Goal: Task Accomplishment & Management: Manage account settings

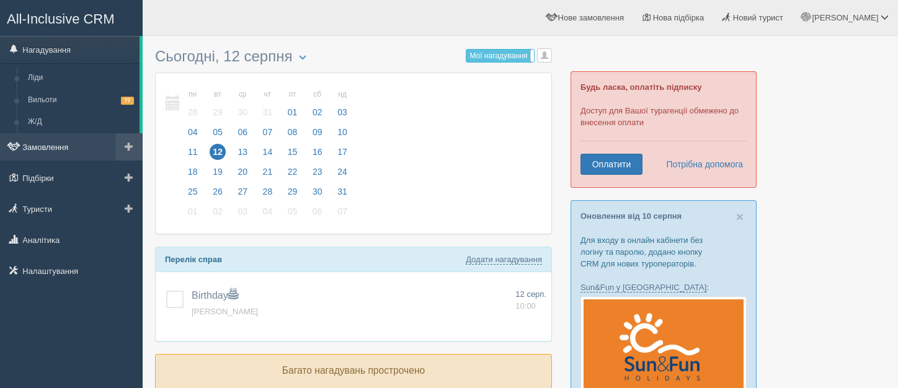
click at [69, 145] on link "Замовлення" at bounding box center [71, 146] width 143 height 27
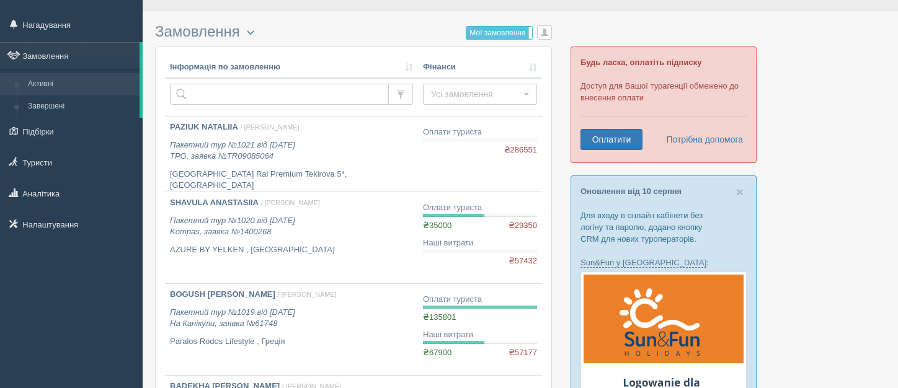
scroll to position [50, 0]
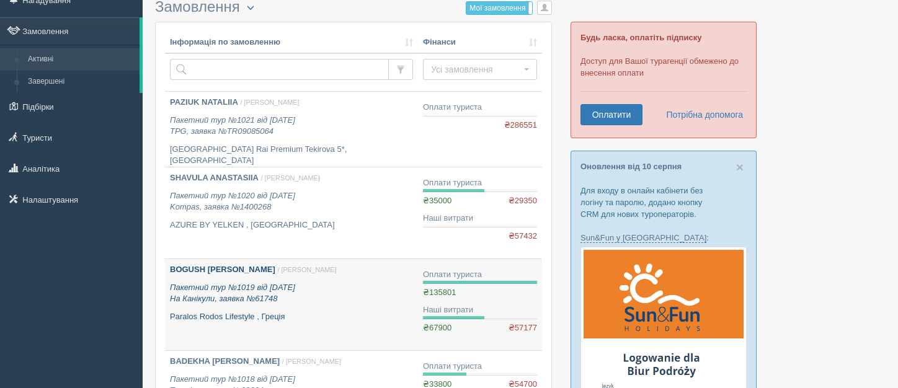
click at [347, 290] on p "Пакетний тур №1019 від 29.07.2025 На Канікули, заявка №61748" at bounding box center [291, 293] width 243 height 23
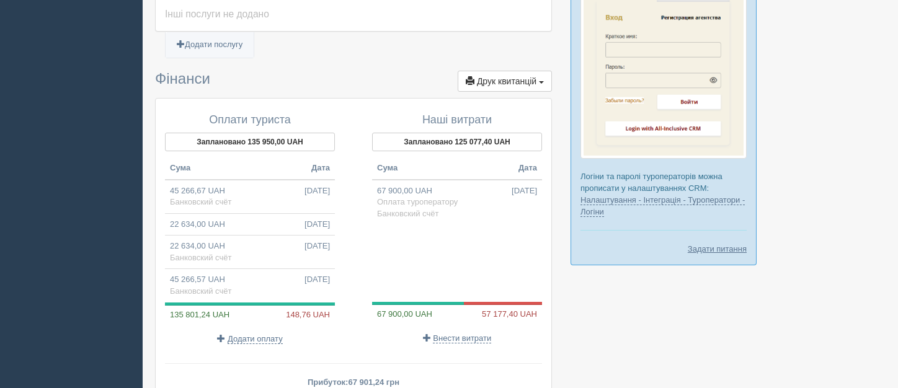
scroll to position [1042, 0]
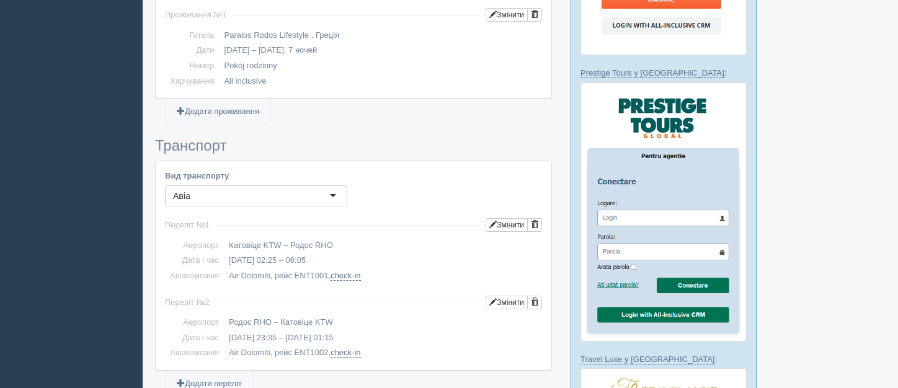
scroll to position [620, 0]
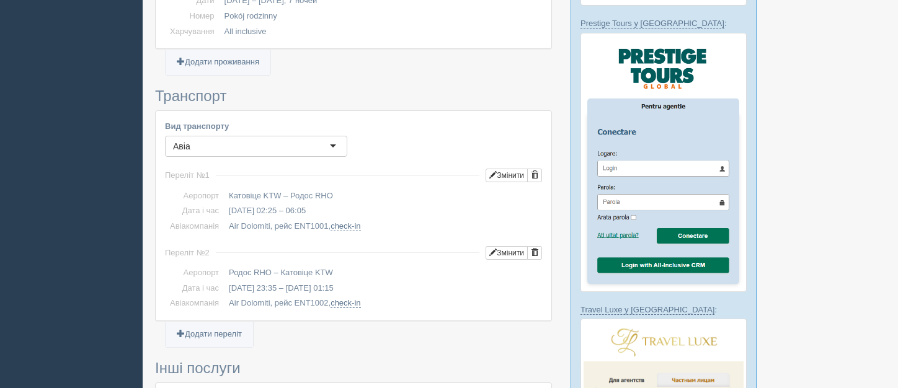
click at [404, 340] on ul "Додати переліт Додати автобус Додати квиток" at bounding box center [353, 340] width 397 height 16
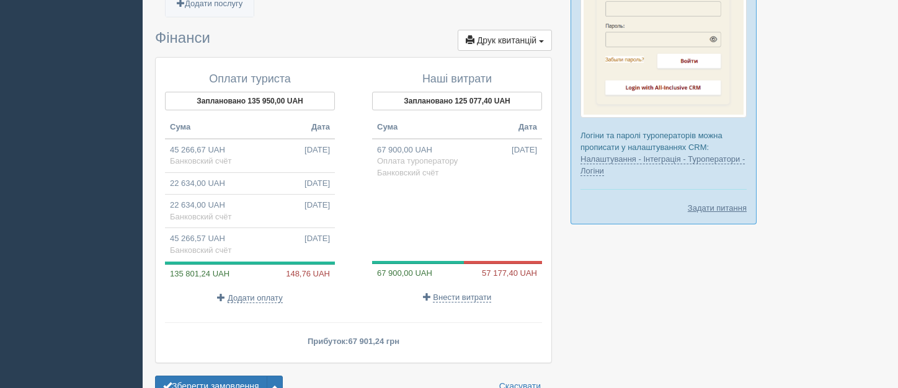
scroll to position [1113, 0]
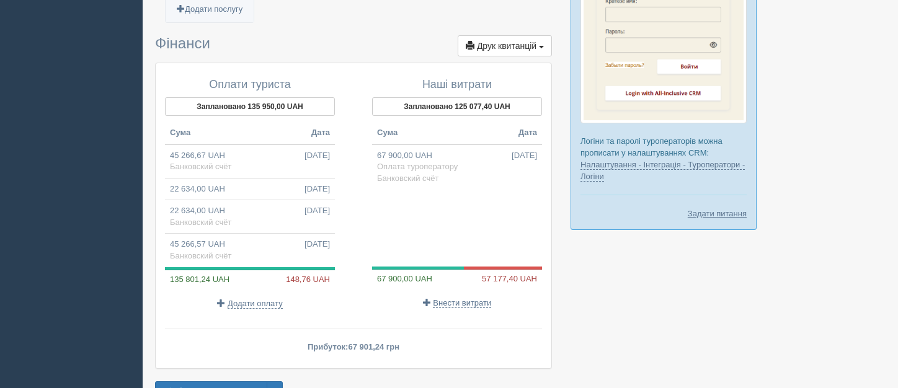
scroll to position [1038, 0]
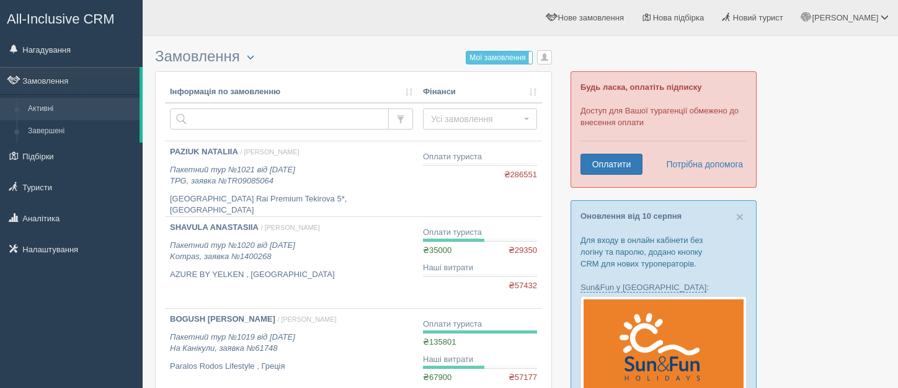
scroll to position [50, 0]
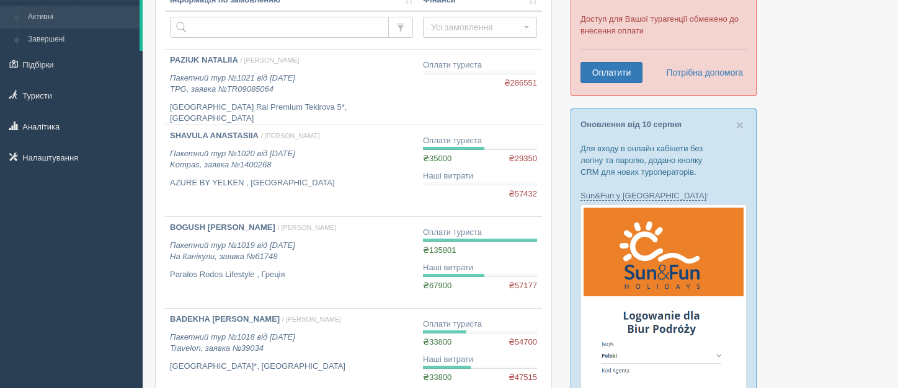
scroll to position [74, 0]
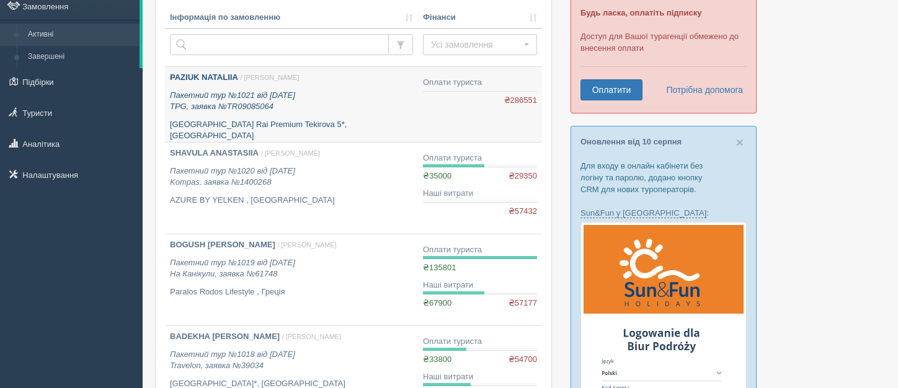
click at [385, 70] on link "PAZIUK NATALIIA / Олена С. Пакетний тур №1021 від 05.08.2025 TPG, заявка №TR090…" at bounding box center [291, 104] width 253 height 75
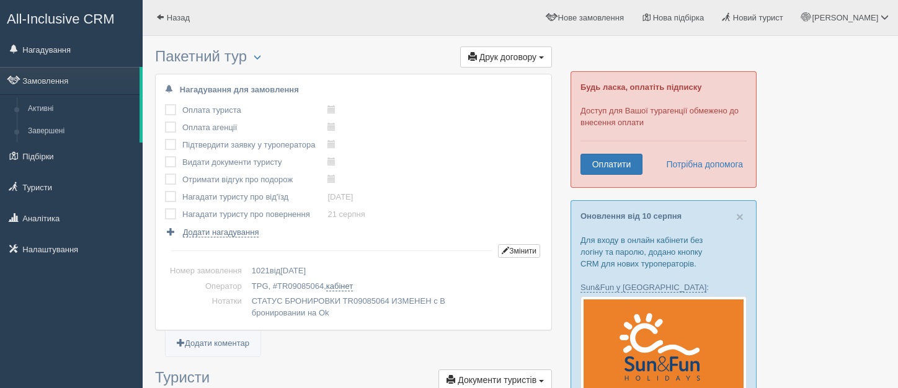
click at [303, 354] on ul "Додати коментар" at bounding box center [353, 350] width 397 height 16
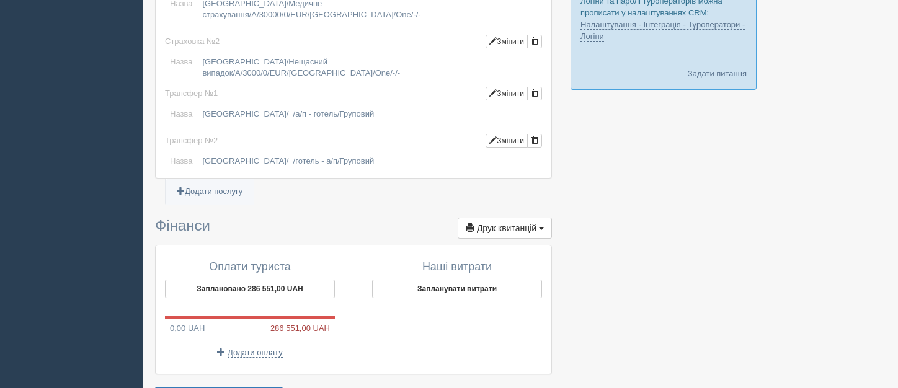
scroll to position [1224, 0]
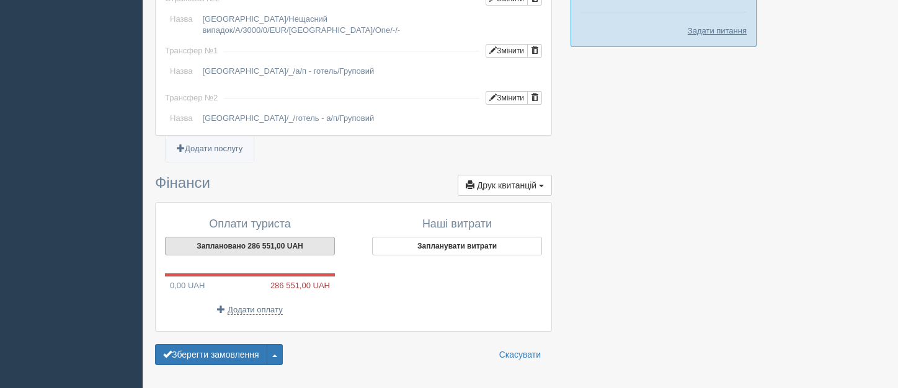
click at [251, 237] on button "Заплановано 286 551,00 UAH" at bounding box center [250, 246] width 170 height 19
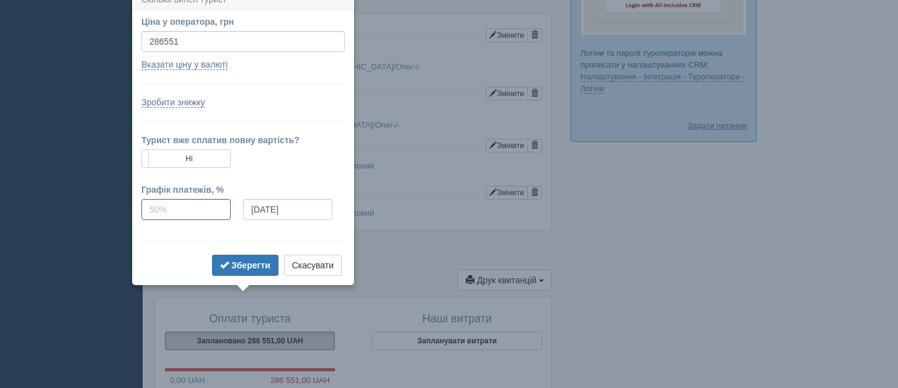
scroll to position [1117, 0]
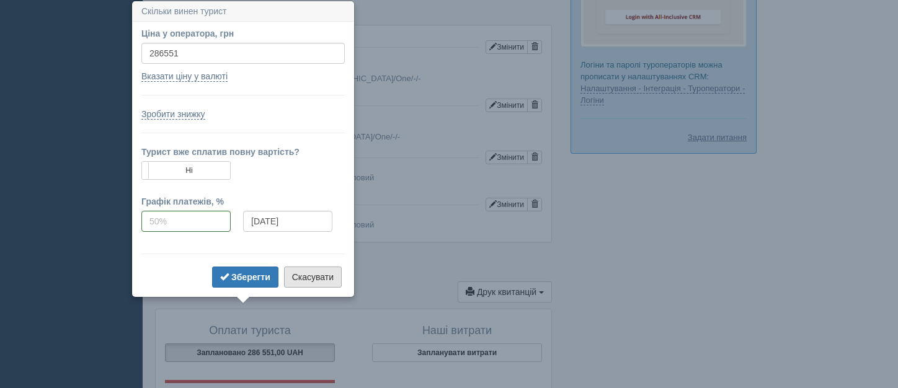
click at [316, 278] on button "Скасувати" at bounding box center [313, 277] width 58 height 21
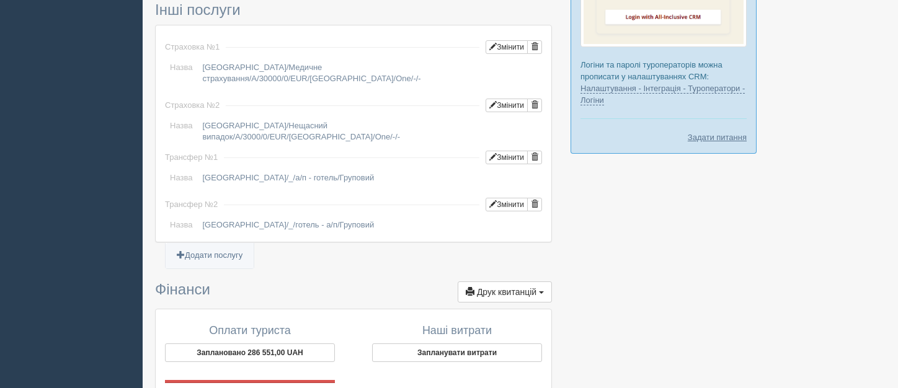
click at [400, 254] on ul "Додати послугу" at bounding box center [353, 262] width 397 height 16
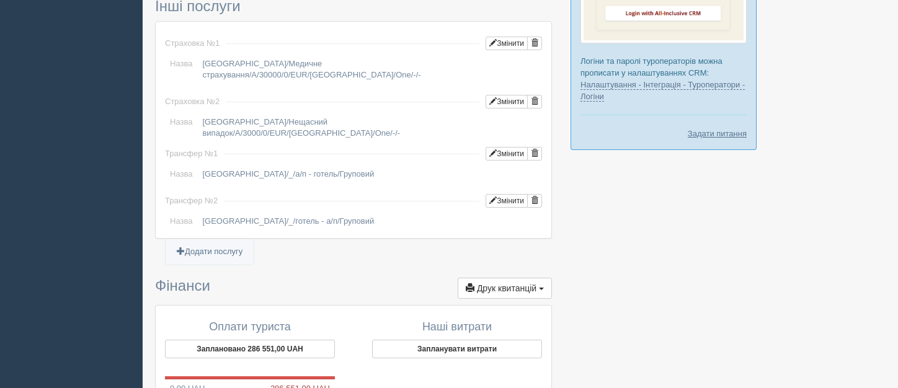
scroll to position [1224, 0]
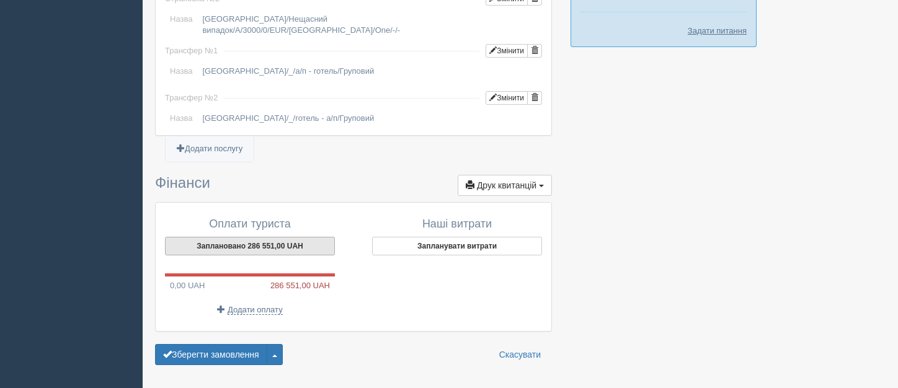
click at [231, 237] on button "Заплановано 286 551,00 UAH" at bounding box center [250, 246] width 170 height 19
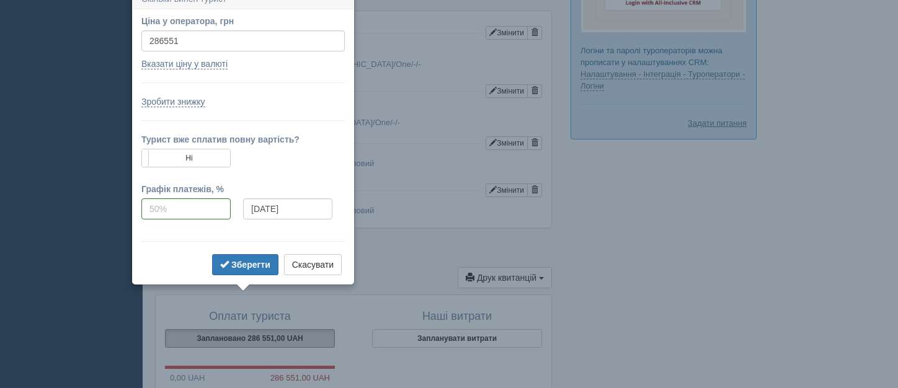
scroll to position [1119, 0]
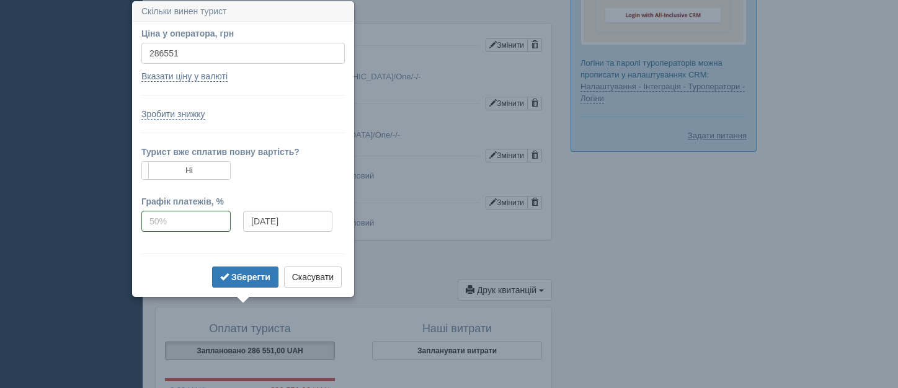
click at [186, 53] on input "286551" at bounding box center [242, 53] width 203 height 21
type input "273000"
click at [216, 167] on label "Ні" at bounding box center [186, 170] width 88 height 17
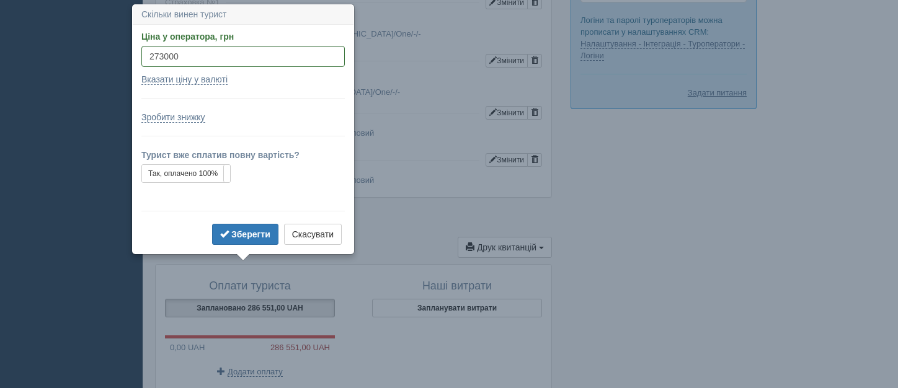
scroll to position [1165, 0]
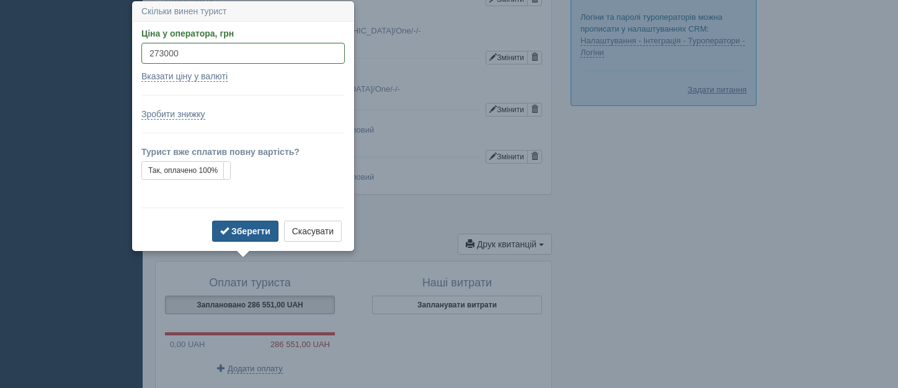
click at [253, 227] on b "Зберегти" at bounding box center [250, 231] width 39 height 10
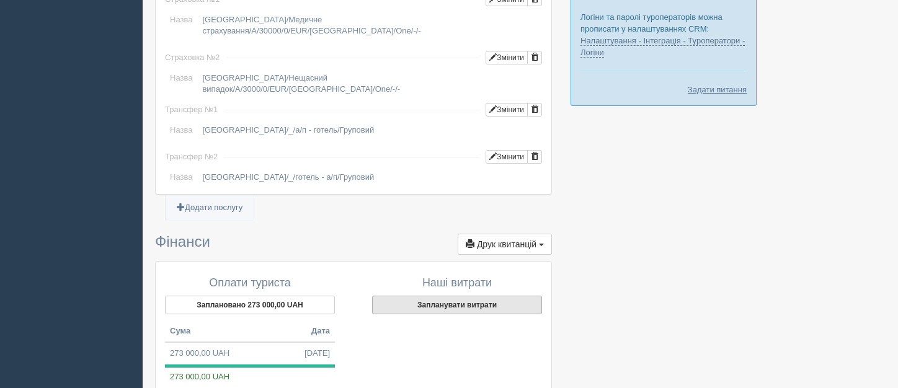
click at [416, 296] on button "Запланувати витрати" at bounding box center [457, 305] width 170 height 19
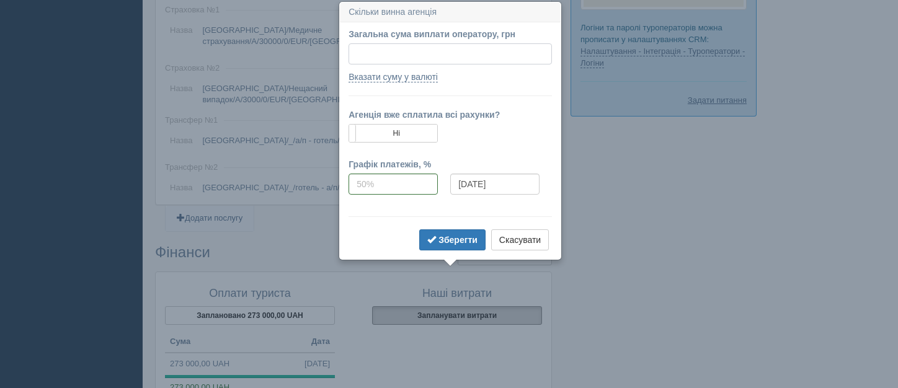
scroll to position [1155, 0]
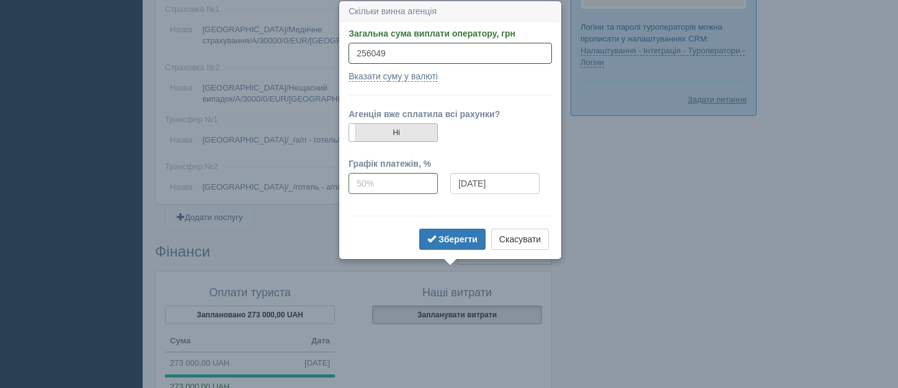
type input "256049"
click at [434, 133] on label "Ні" at bounding box center [393, 132] width 88 height 17
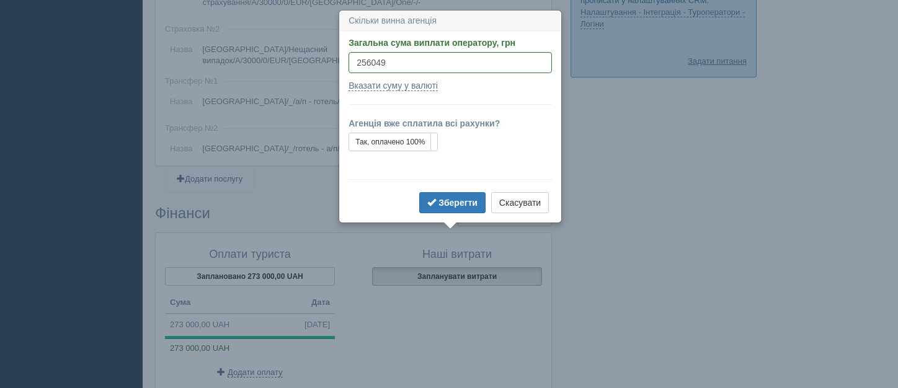
scroll to position [1203, 0]
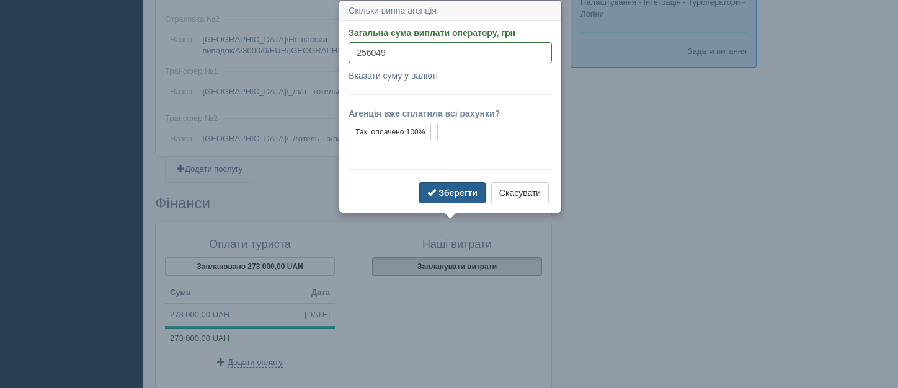
click at [459, 197] on b "Зберегти" at bounding box center [457, 193] width 39 height 10
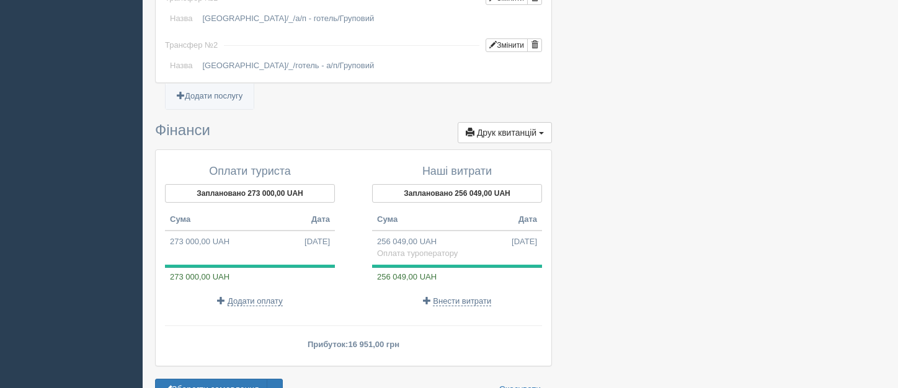
scroll to position [1278, 0]
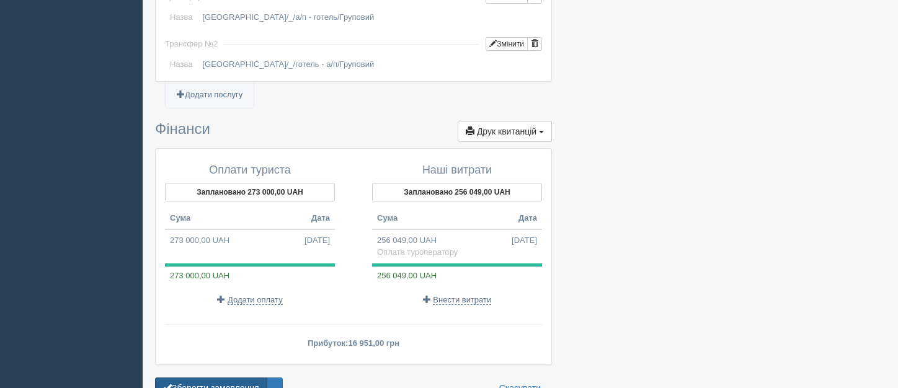
click at [205, 378] on button "Зберегти замовлення" at bounding box center [211, 388] width 112 height 21
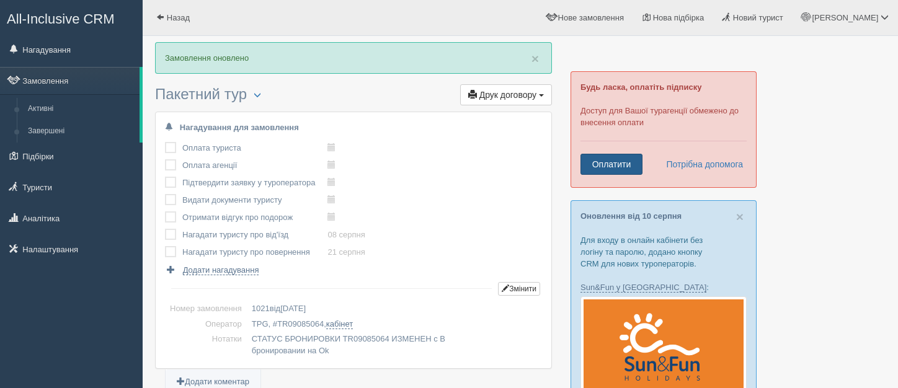
click at [623, 169] on link "Оплатити" at bounding box center [612, 164] width 62 height 21
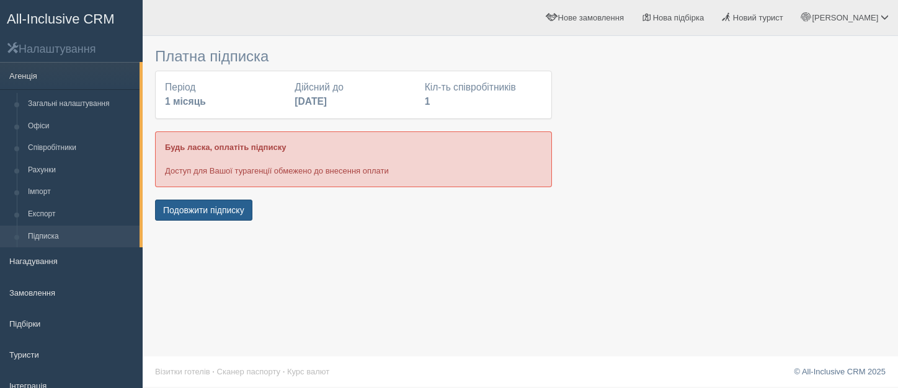
click at [185, 216] on button "Подовжити підписку" at bounding box center [203, 210] width 97 height 21
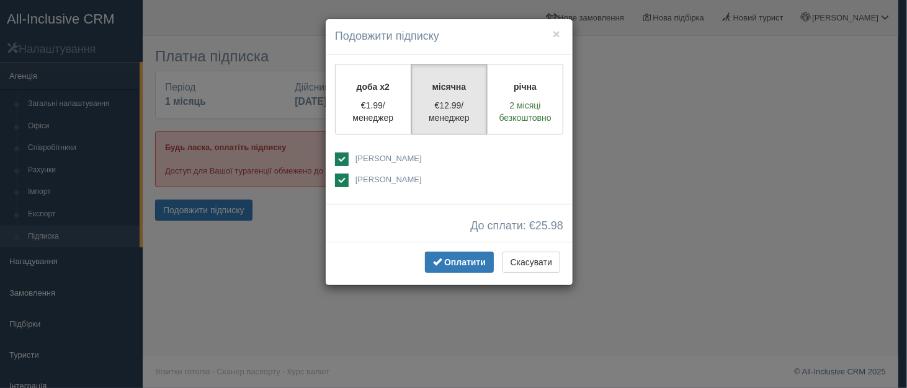
click at [365, 160] on span "[PERSON_NAME]" at bounding box center [388, 158] width 66 height 9
checkbox input "false"
click at [463, 259] on span "Оплатити" at bounding box center [465, 262] width 42 height 10
